Goal: Navigation & Orientation: Understand site structure

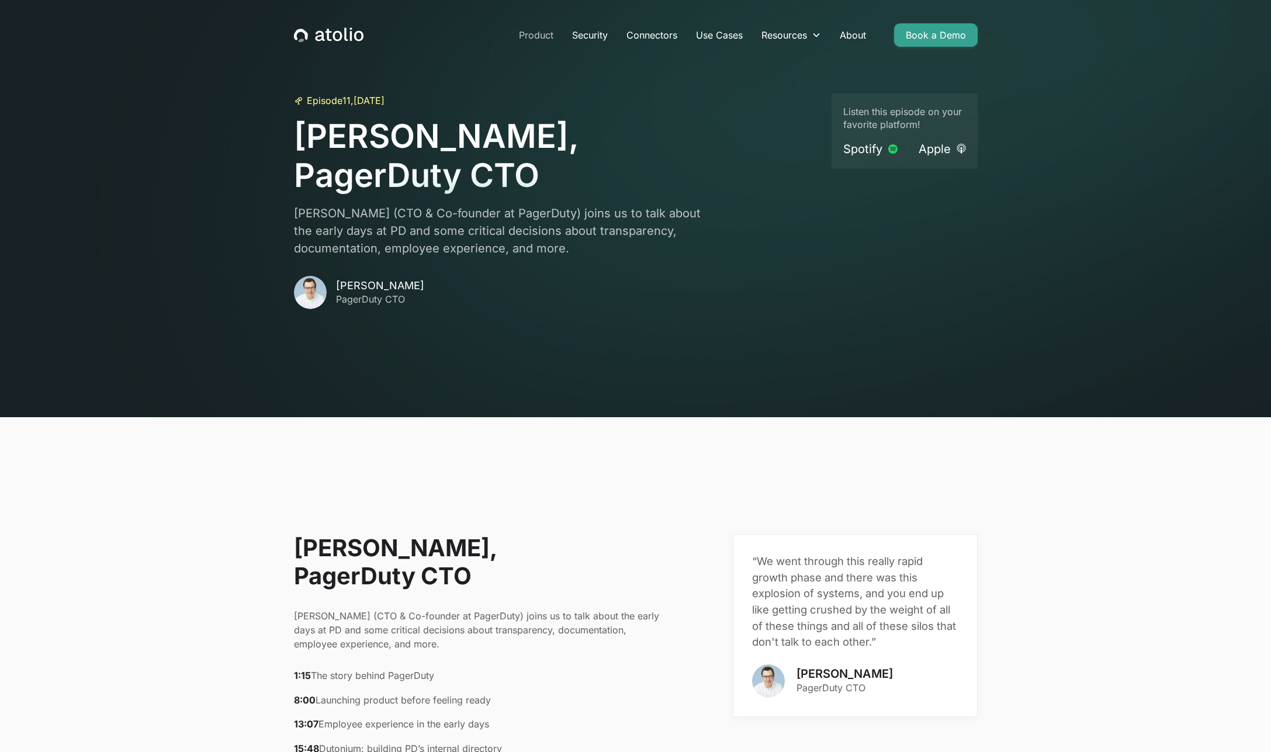
click at [527, 38] on link "Product" at bounding box center [536, 34] width 53 height 23
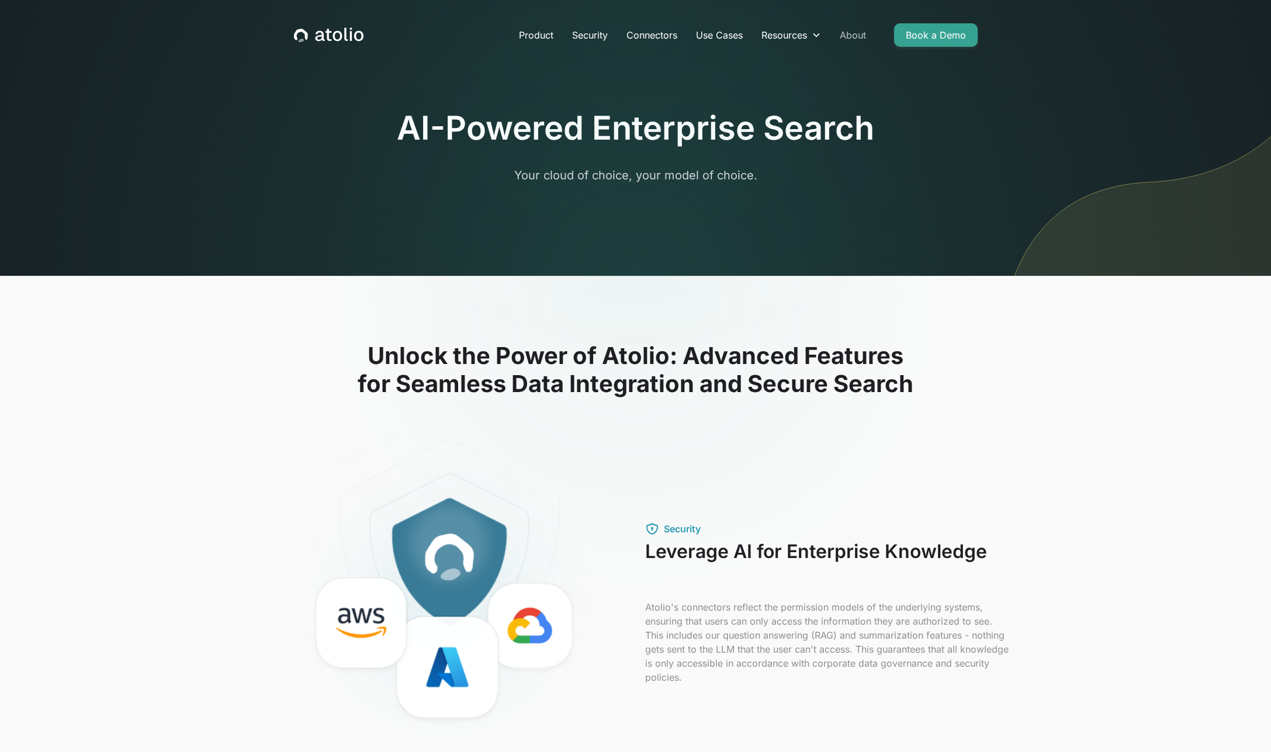
click at [851, 34] on link "About" at bounding box center [853, 34] width 45 height 23
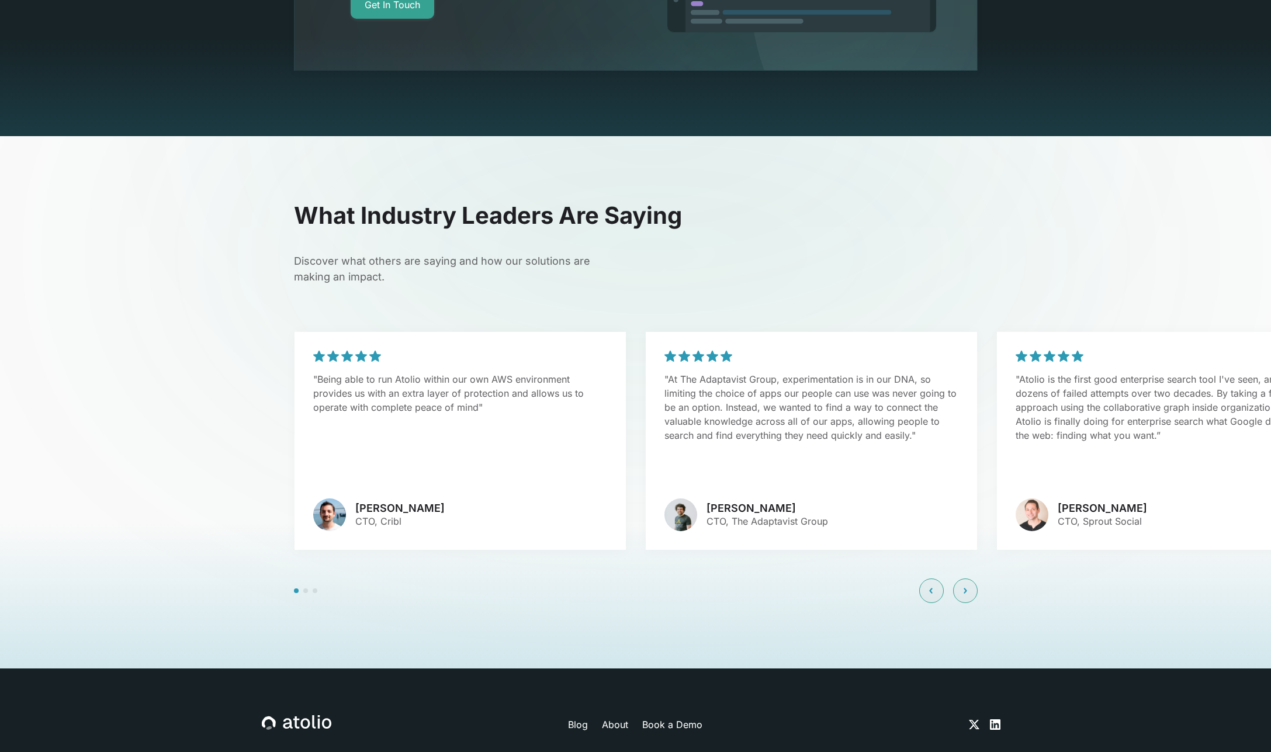
scroll to position [2745, 0]
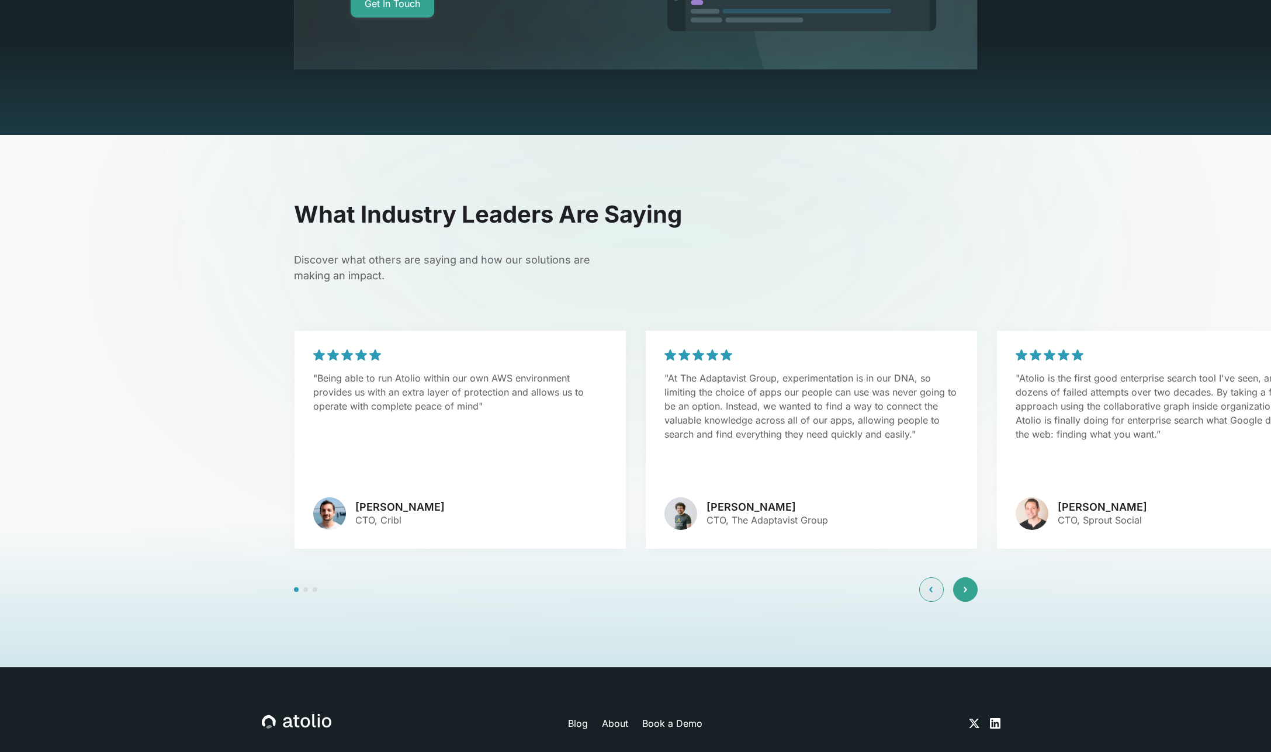
click at [963, 578] on div at bounding box center [965, 590] width 25 height 25
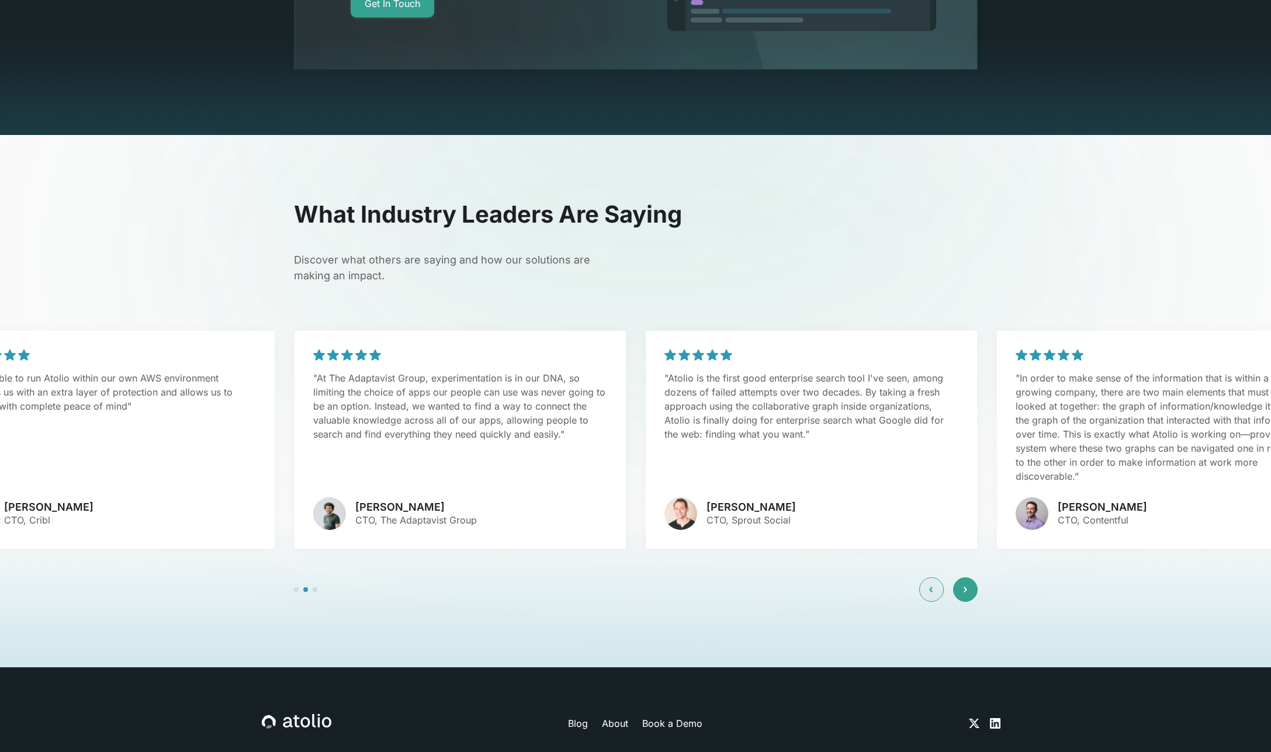
click at [962, 578] on div at bounding box center [965, 590] width 25 height 25
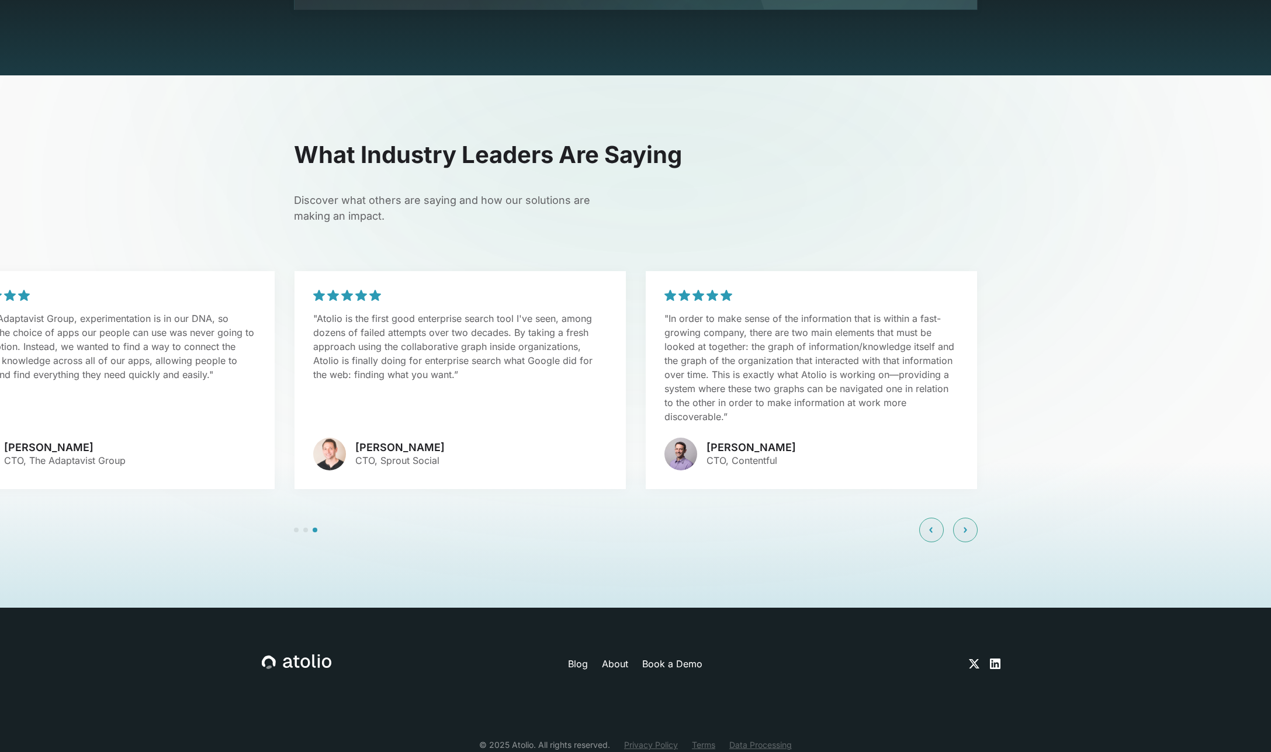
scroll to position [2822, 0]
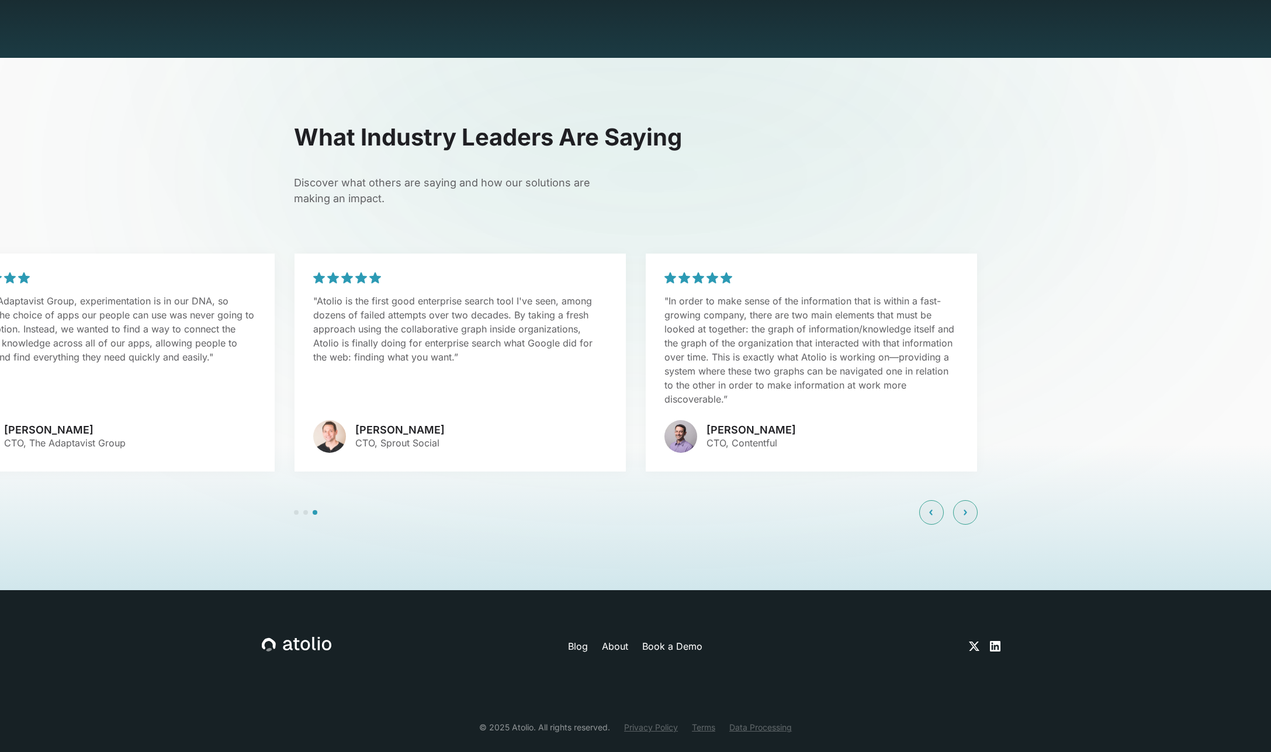
click at [616, 640] on link "About" at bounding box center [615, 647] width 26 height 14
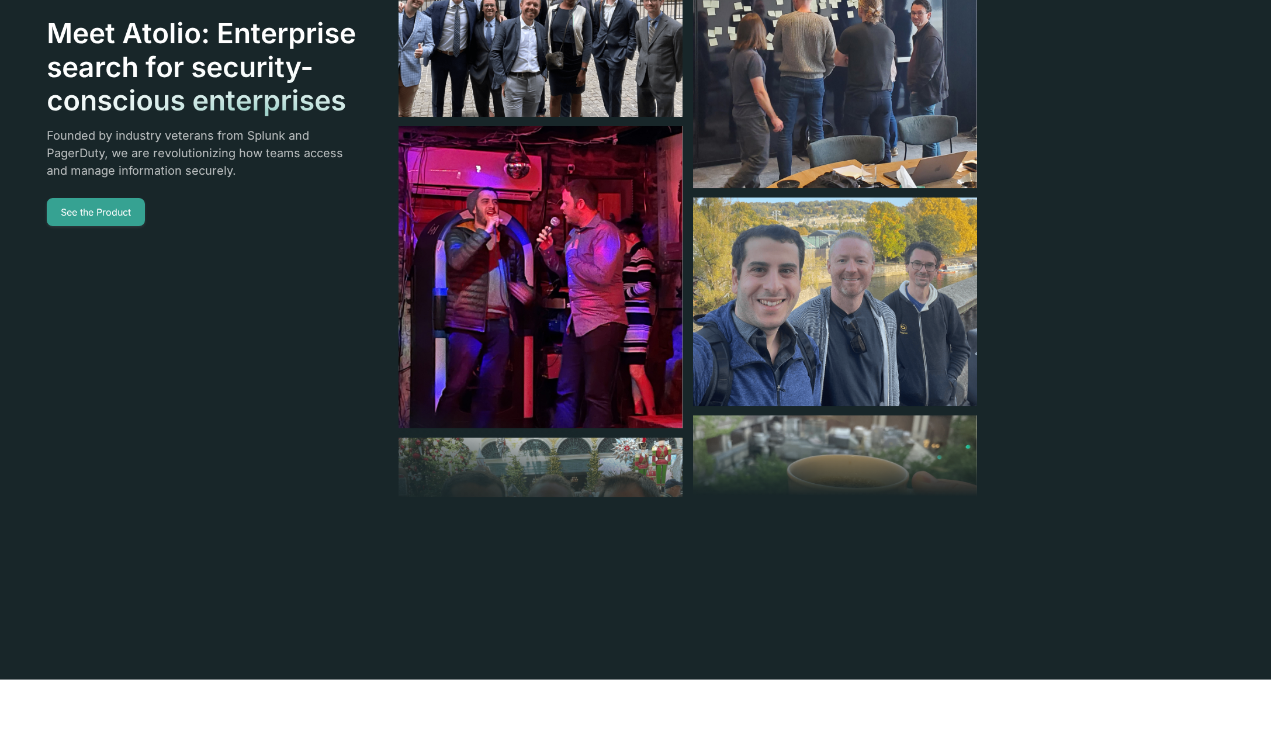
scroll to position [295, 0]
